Goal: Task Accomplishment & Management: Use online tool/utility

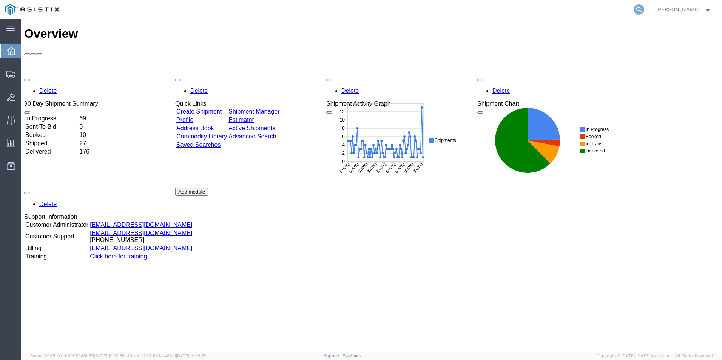
click at [635, 7] on icon at bounding box center [639, 9] width 11 height 11
type input "g"
type input "GDIT-71804"
click at [642, 8] on icon at bounding box center [639, 9] width 11 height 11
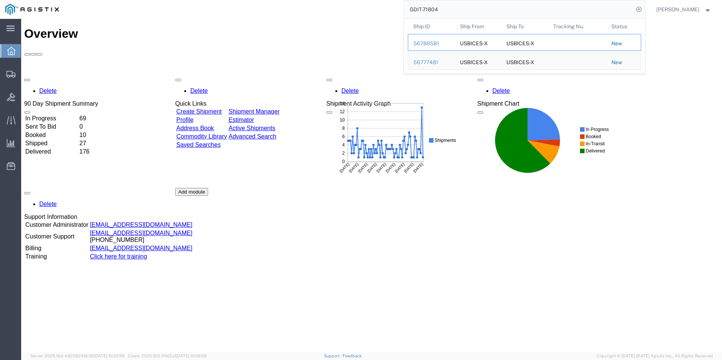
click at [421, 46] on div "56789581" at bounding box center [432, 44] width 36 height 8
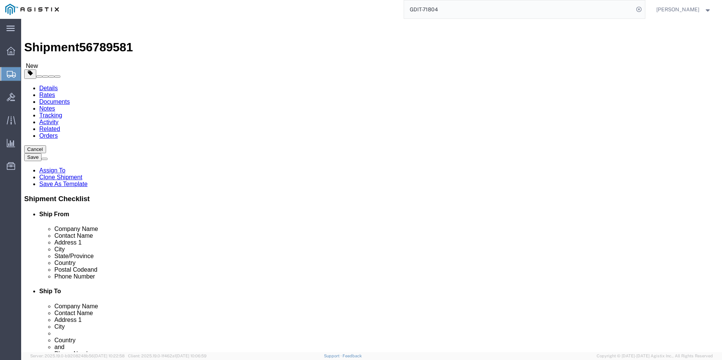
select select "69651"
select select "34239"
click icon
click input "text"
type input "48"
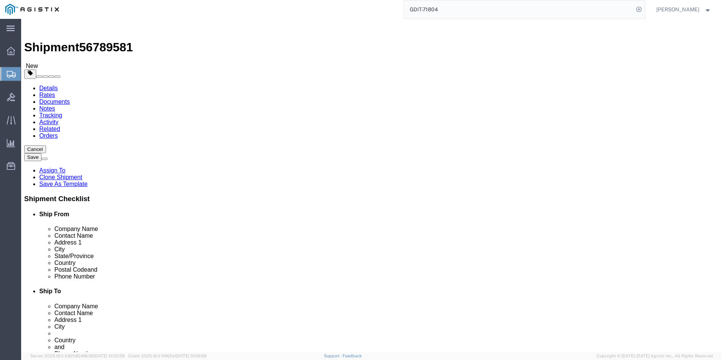
click input "text"
type input "40"
click input "text"
type input "26"
click input "0.00"
